Goal: Navigation & Orientation: Find specific page/section

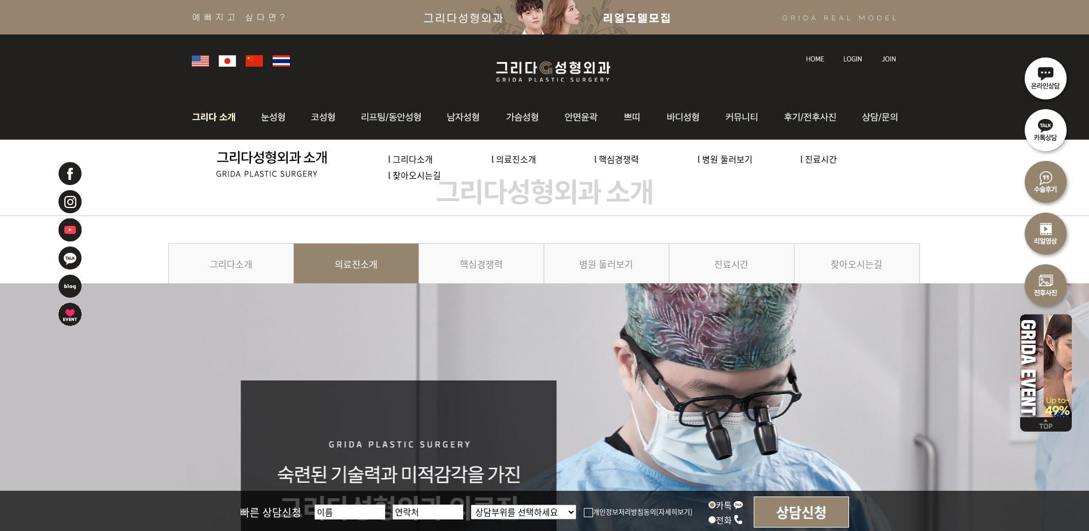
click at [206, 115] on img at bounding box center [217, 117] width 62 height 45
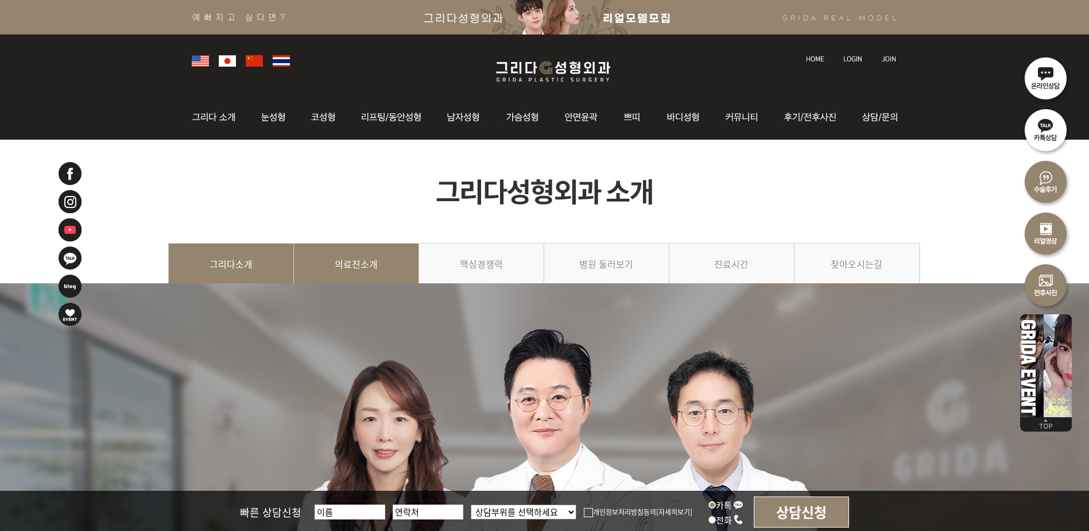
click at [355, 254] on link "의료진소개" at bounding box center [356, 269] width 125 height 52
